Goal: Navigation & Orientation: Find specific page/section

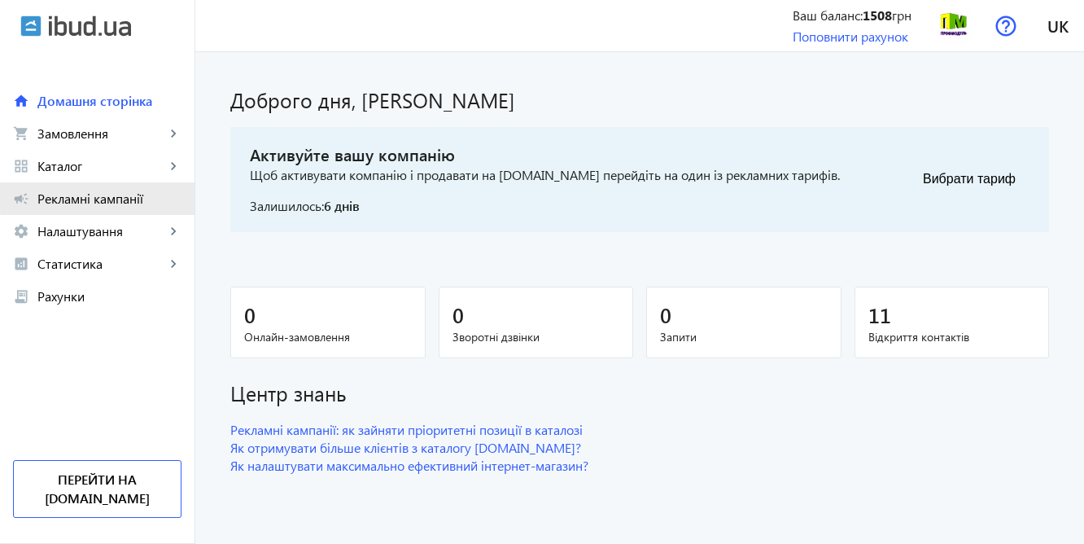
click at [125, 198] on span "Рекламні кампанії" at bounding box center [109, 198] width 144 height 16
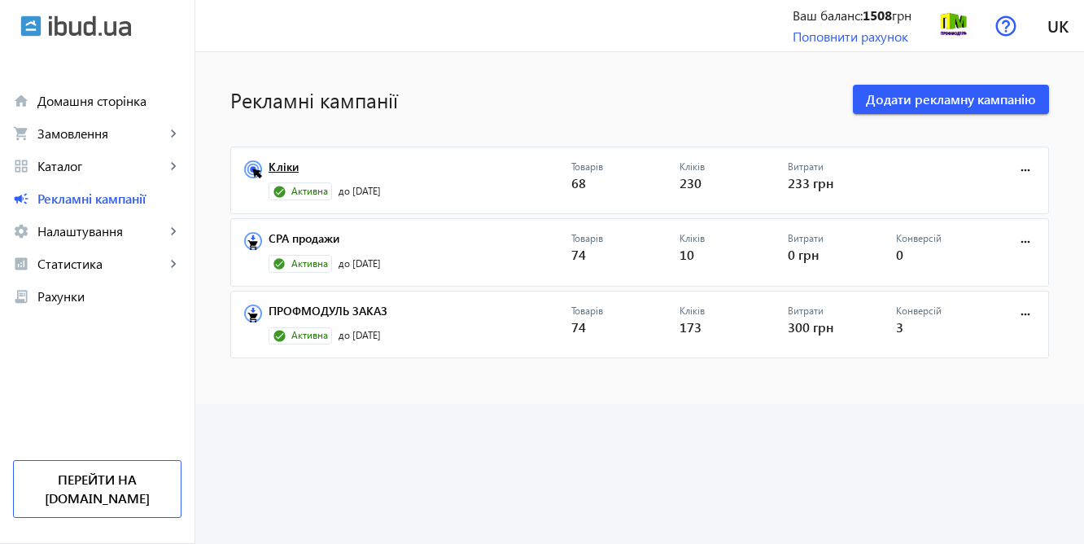
click at [452, 180] on link "Кліки" at bounding box center [420, 171] width 303 height 23
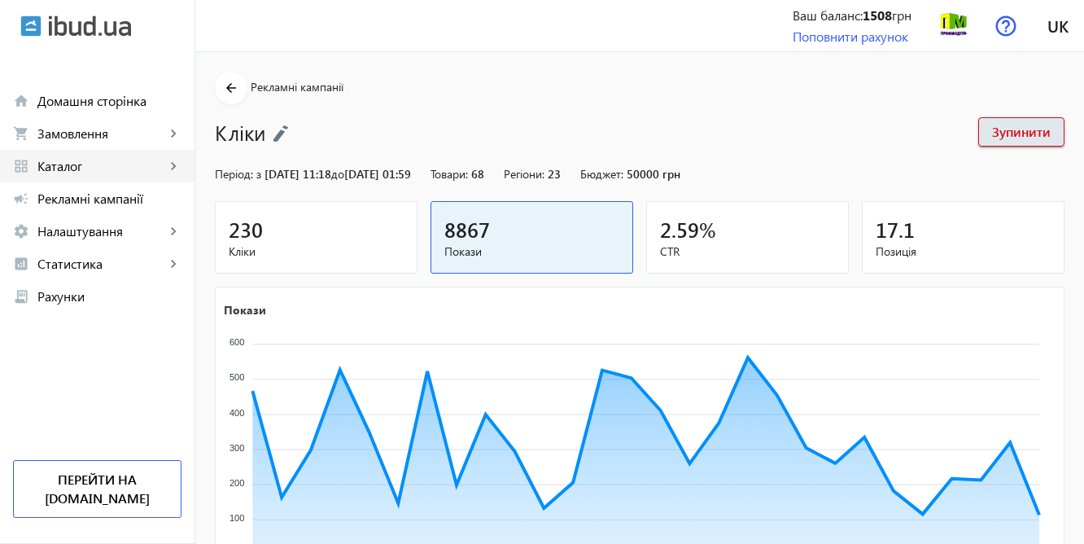
click at [64, 155] on link "grid_view Каталог keyboard_arrow_right" at bounding box center [97, 166] width 194 height 33
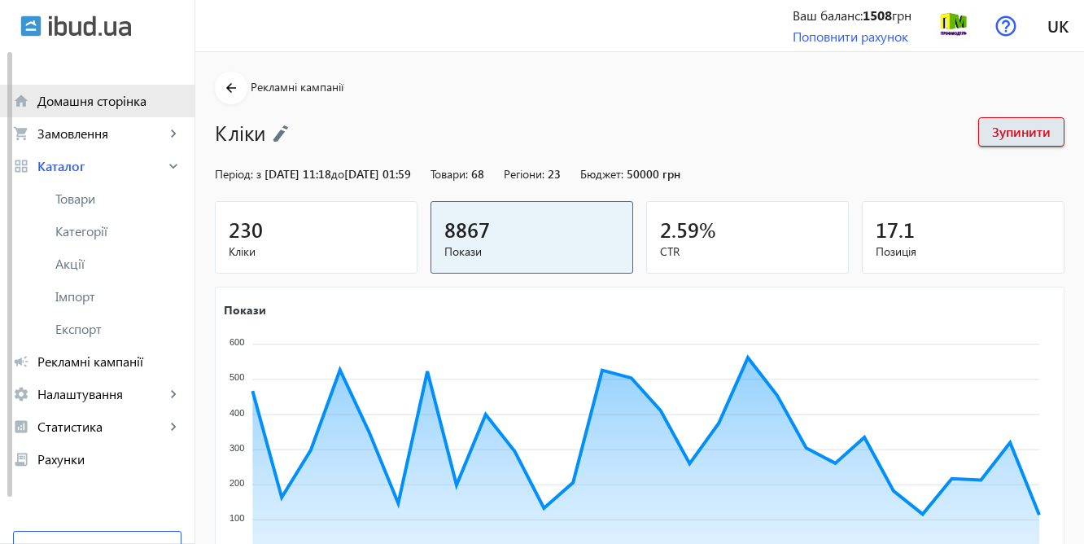
click at [82, 93] on span "Домашня сторінка" at bounding box center [109, 101] width 144 height 16
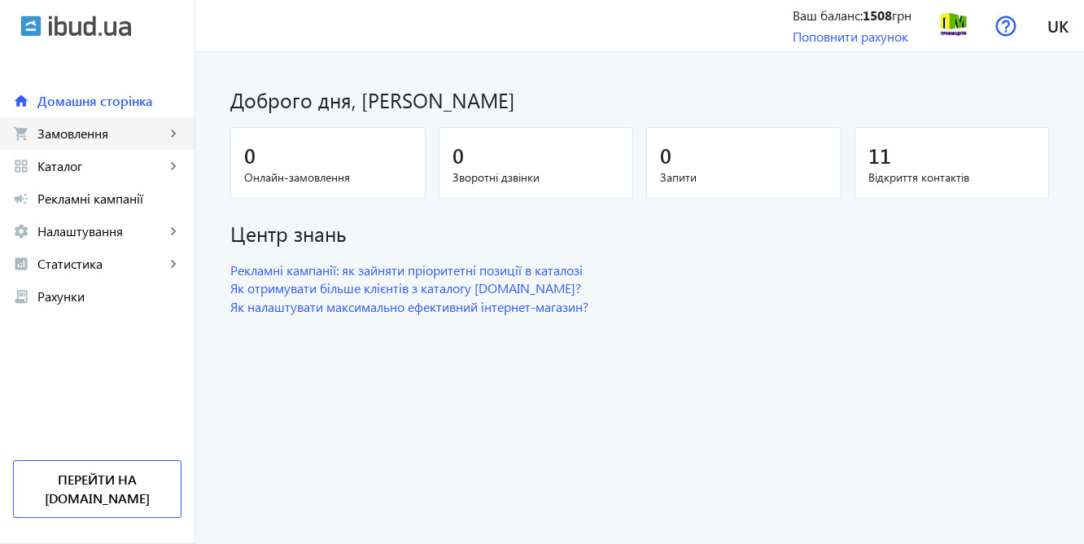
click at [73, 136] on span "Замовлення" at bounding box center [101, 133] width 128 height 16
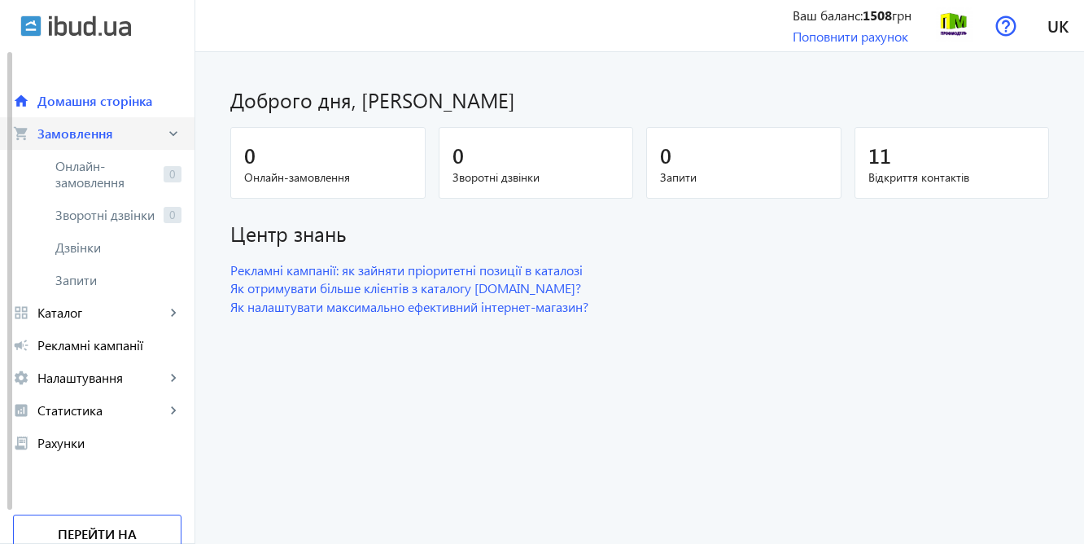
click at [73, 136] on span "Замовлення" at bounding box center [101, 133] width 128 height 16
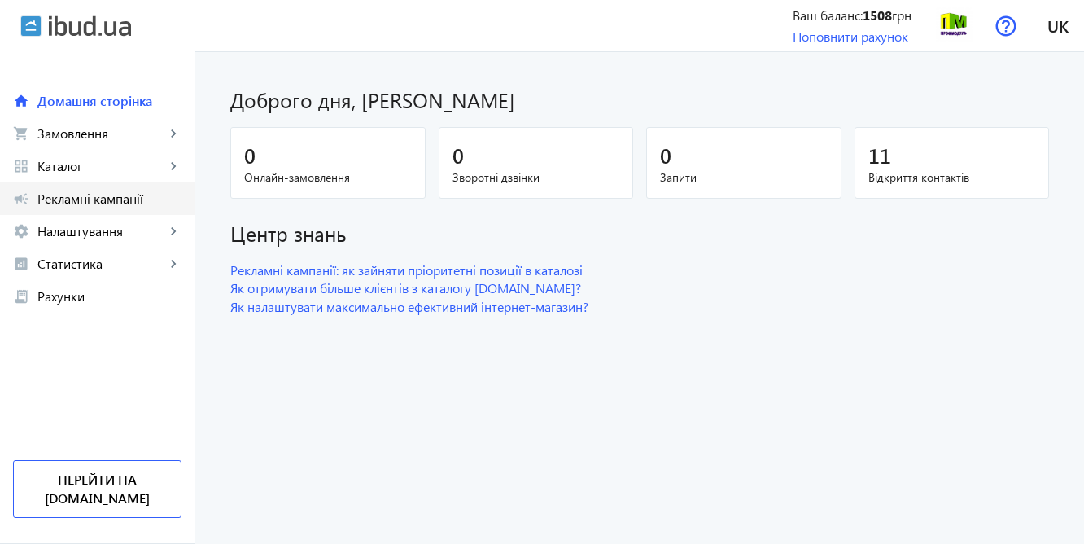
click at [75, 199] on span "Рекламні кампанії" at bounding box center [109, 198] width 144 height 16
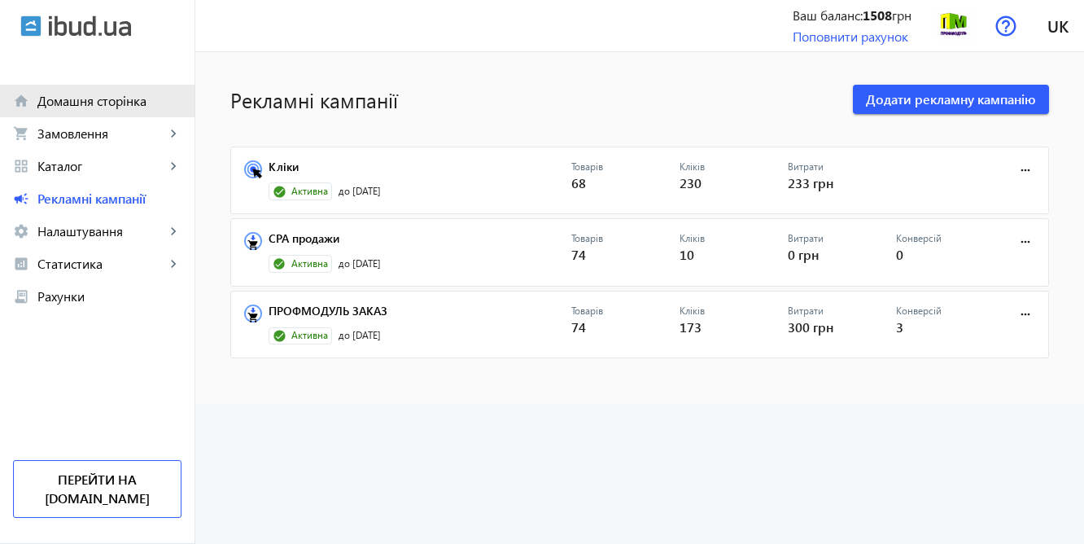
click at [85, 101] on span "Домашня сторінка" at bounding box center [109, 101] width 144 height 16
